Goal: Find specific fact: Find specific fact

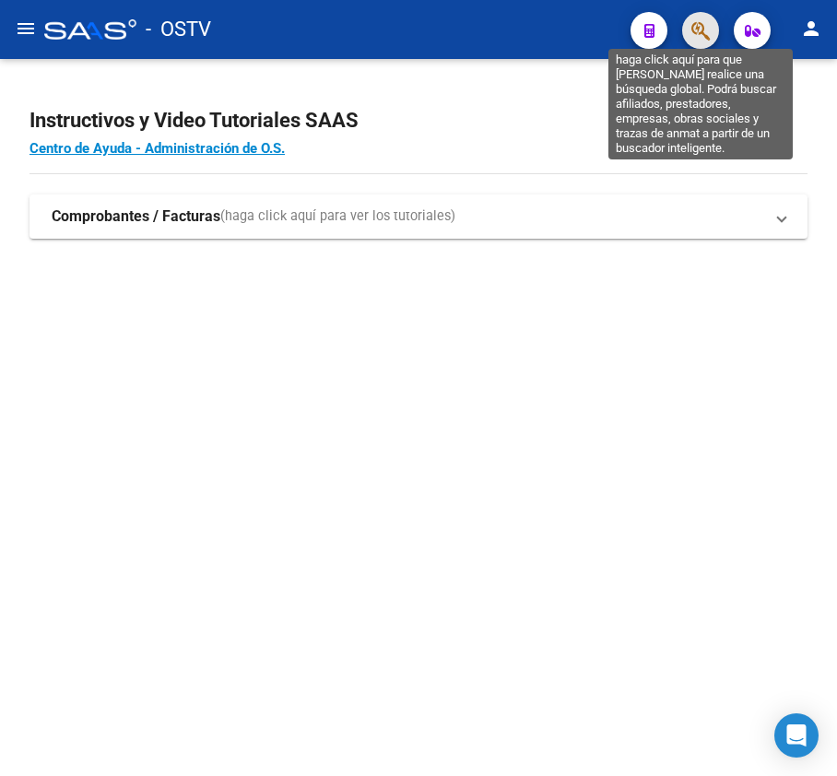
click at [697, 35] on icon "button" at bounding box center [700, 30] width 18 height 21
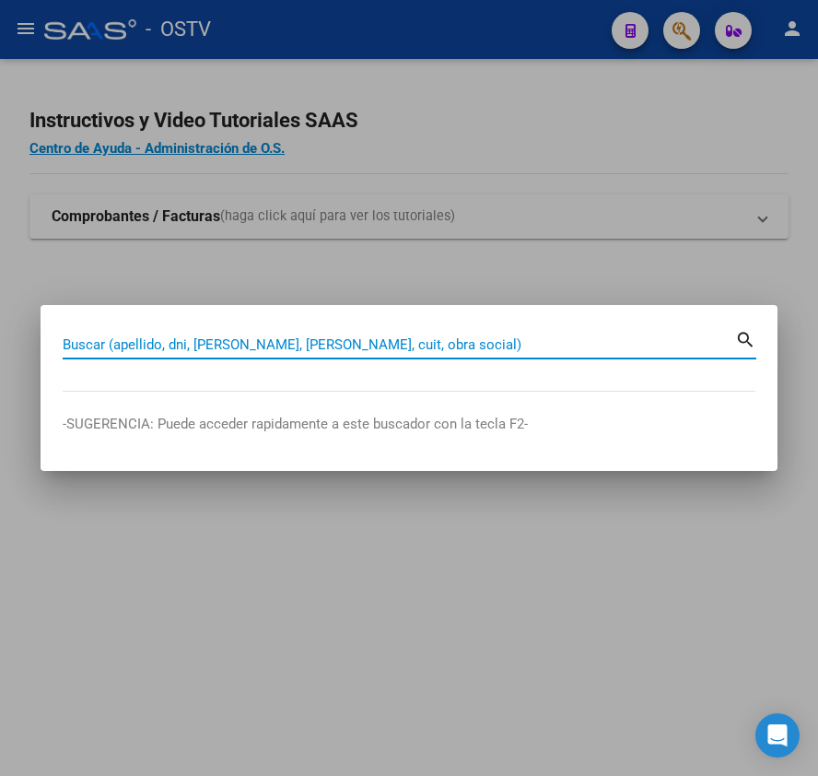
paste input "27203141985"
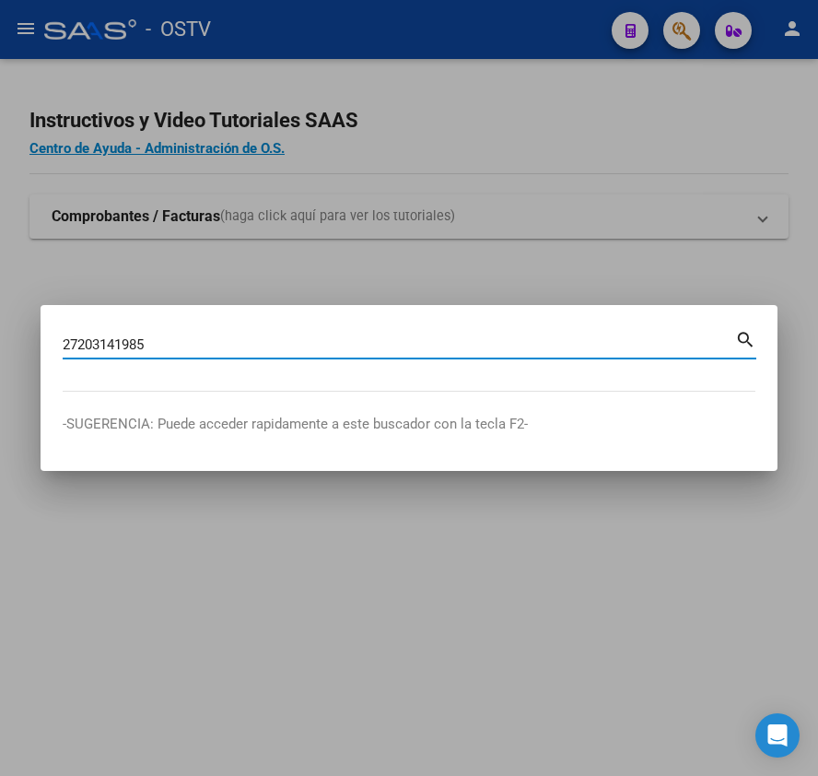
type input "27203141985"
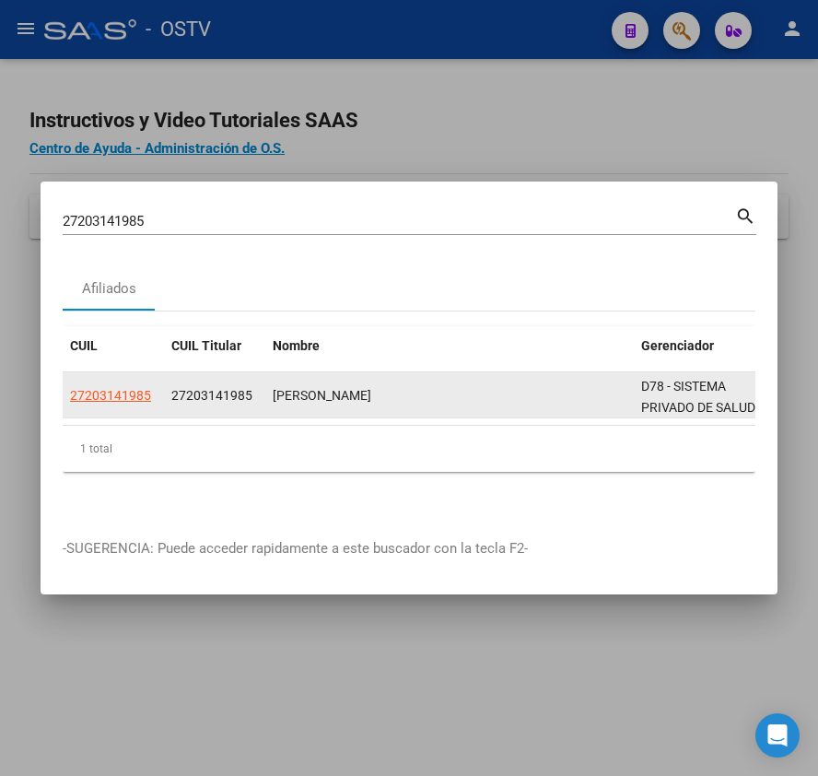
click at [149, 395] on div "27203141985" at bounding box center [113, 395] width 87 height 21
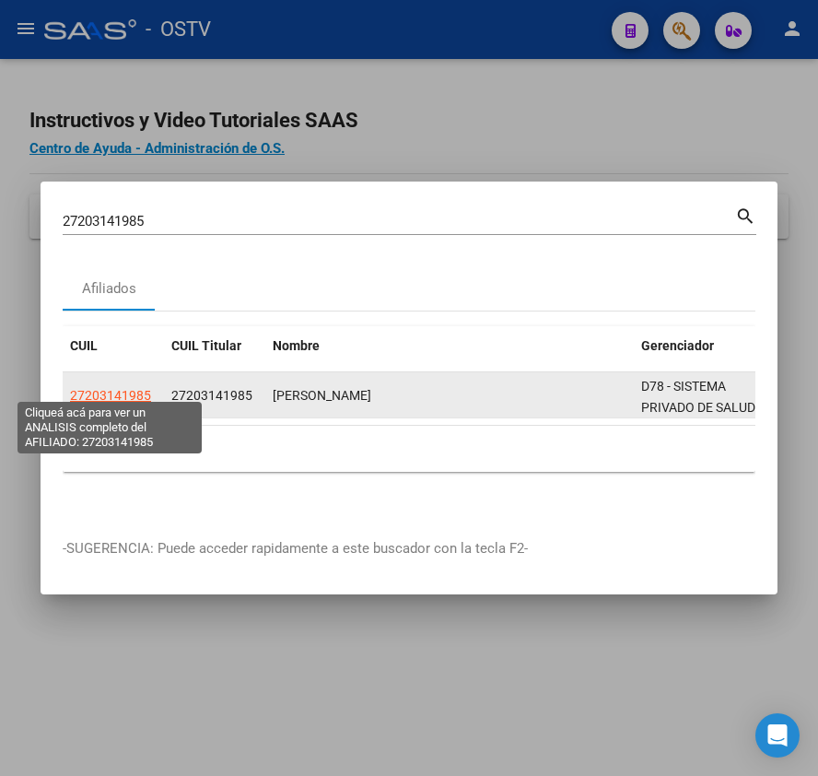
click at [141, 388] on span "27203141985" at bounding box center [110, 395] width 81 height 15
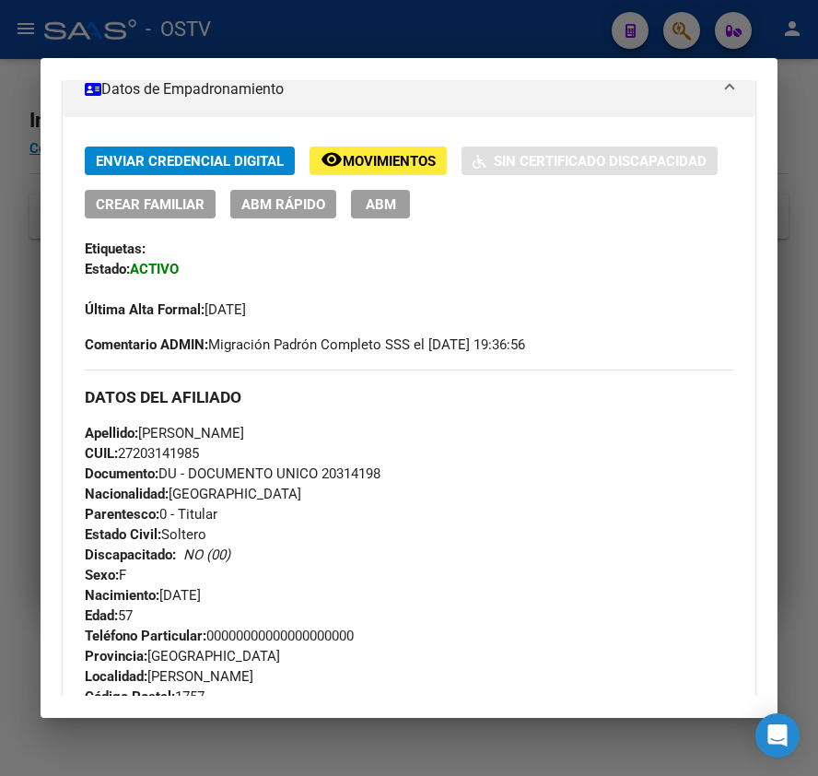
scroll to position [369, 0]
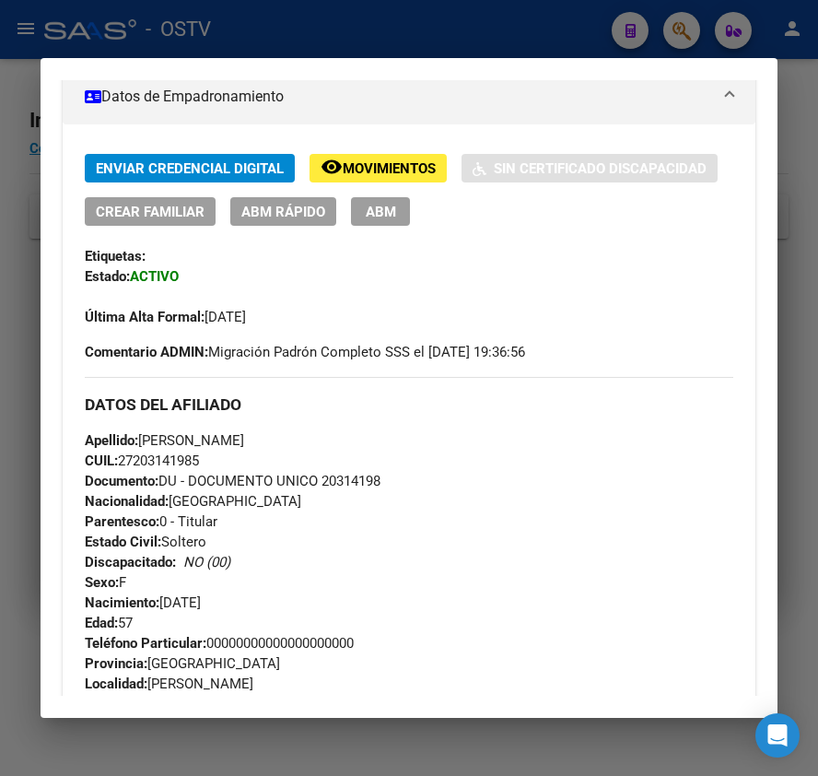
click at [351, 472] on div "Apellido: [PERSON_NAME]: 27203141985 Documento: DU - DOCUMENTO UNICO 20314198 N…" at bounding box center [409, 531] width 648 height 203
click at [358, 479] on span "Documento: DU - DOCUMENTO UNICO 20314198" at bounding box center [233, 481] width 296 height 17
copy span "20314198"
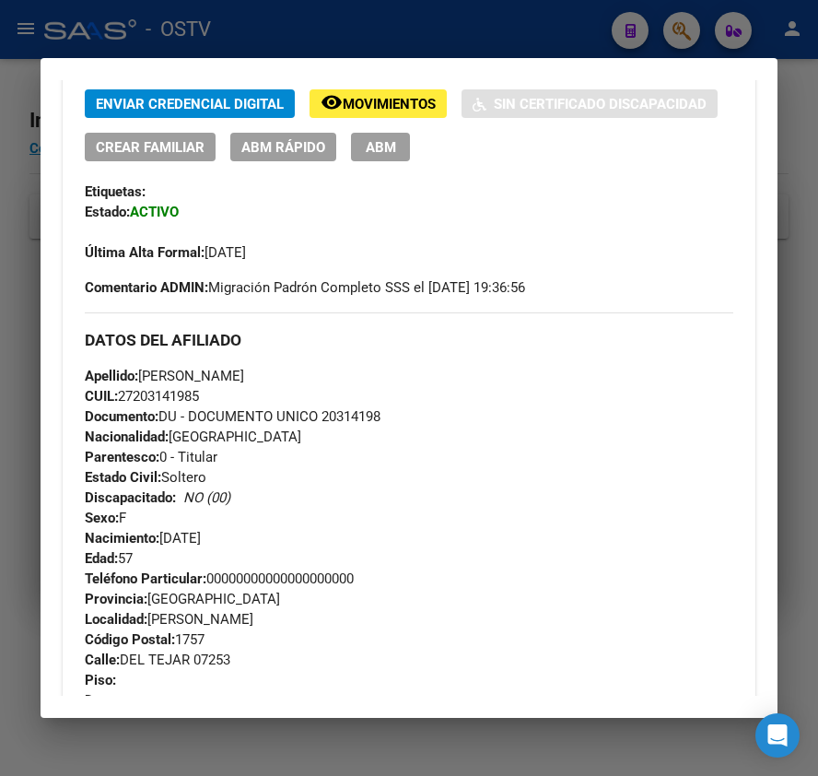
scroll to position [491, 0]
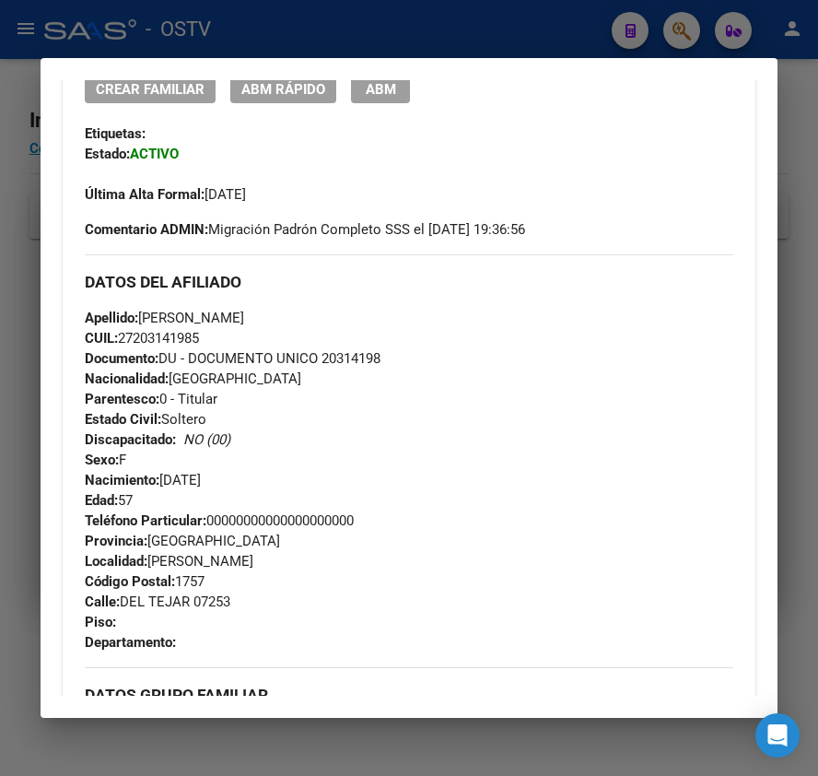
click at [192, 340] on span "CUIL: 27203141985" at bounding box center [142, 338] width 114 height 17
copy span "27203141985"
